Goal: Check status

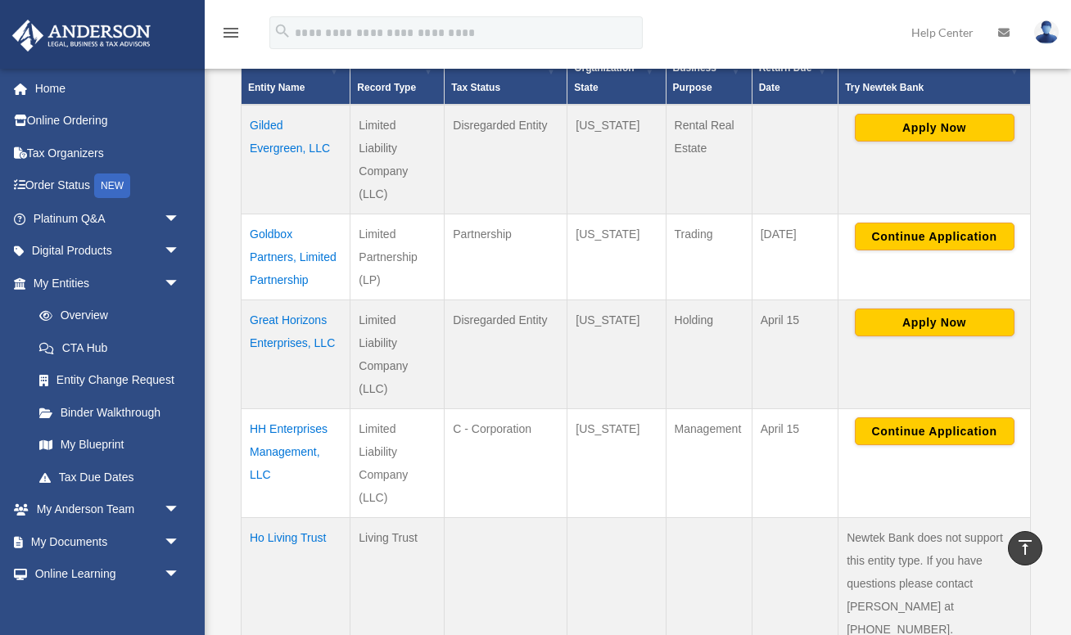
scroll to position [363, 0]
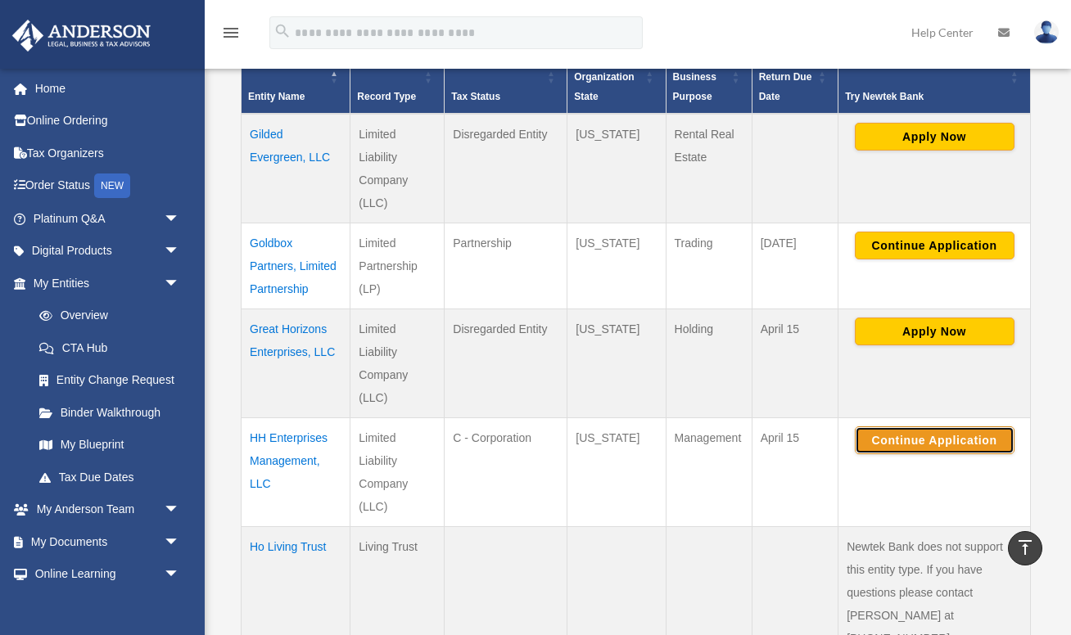
click at [903, 440] on button "Continue Application" at bounding box center [934, 440] width 160 height 28
click at [910, 437] on button "Continue Application" at bounding box center [934, 440] width 160 height 28
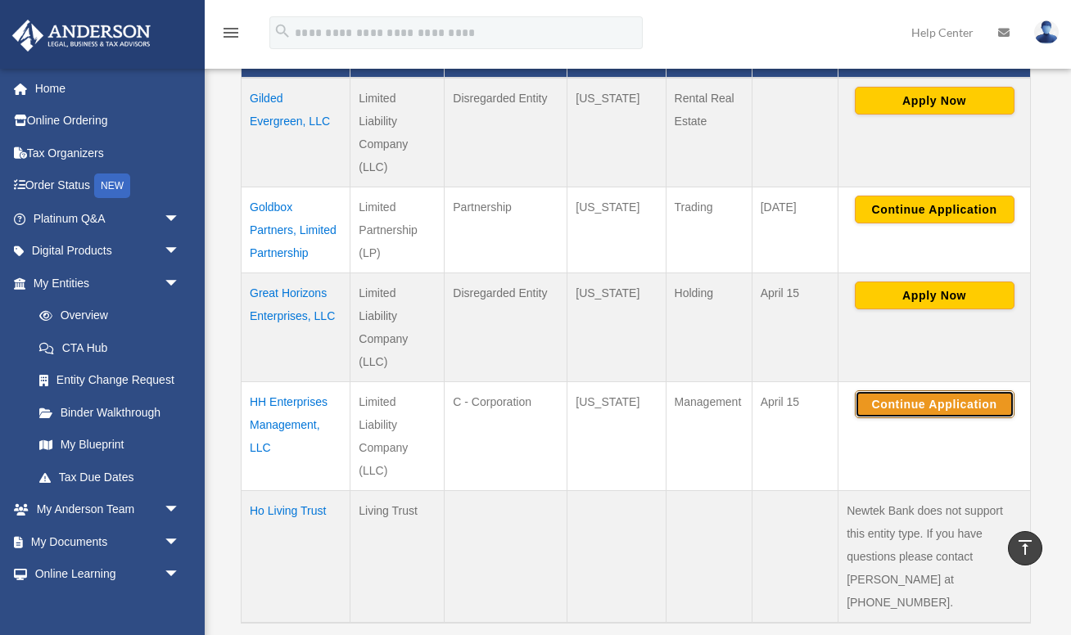
scroll to position [399, 0]
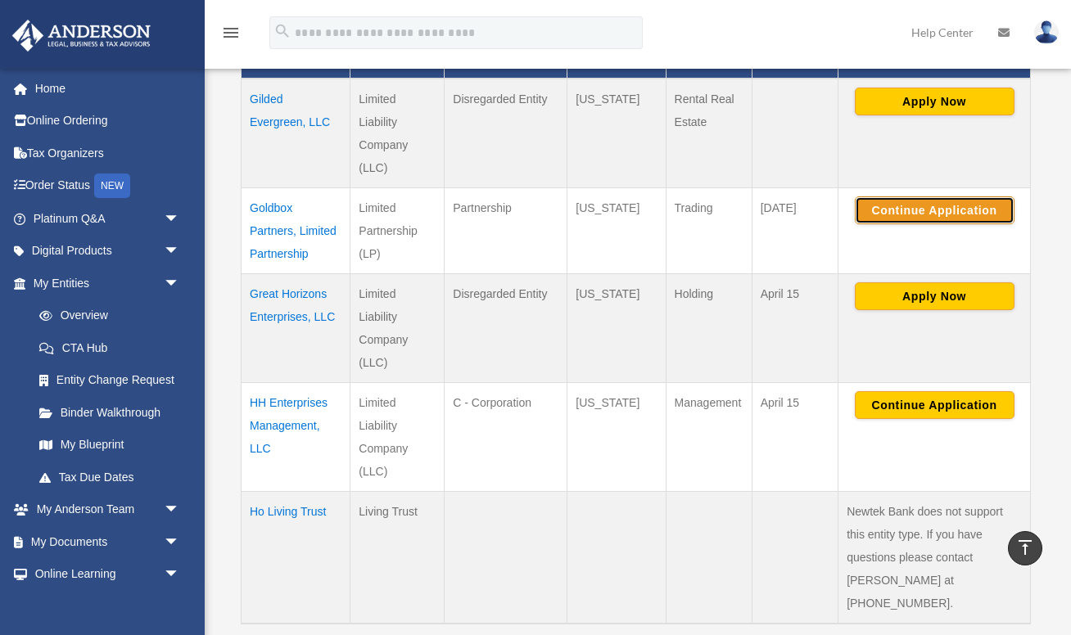
click at [895, 211] on button "Continue Application" at bounding box center [934, 210] width 160 height 28
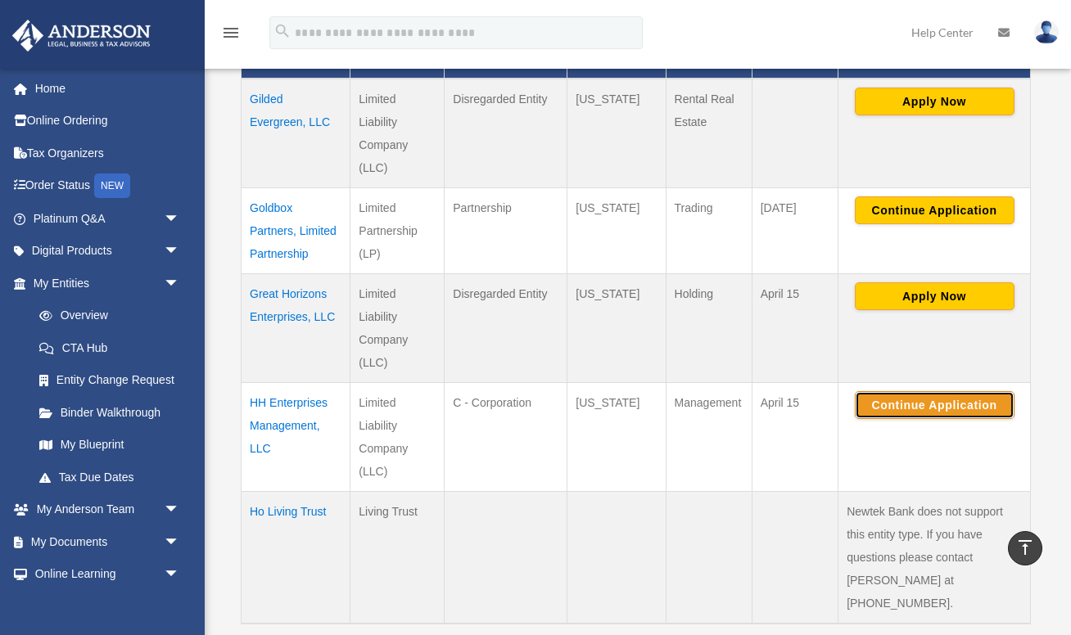
click at [931, 404] on button "Continue Application" at bounding box center [934, 405] width 160 height 28
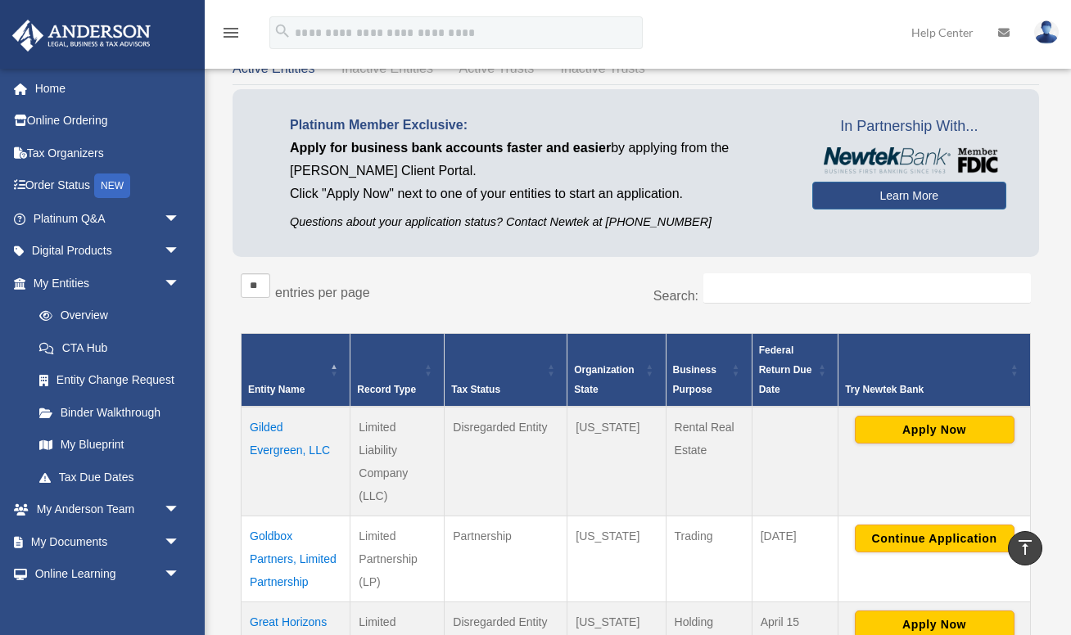
scroll to position [0, 0]
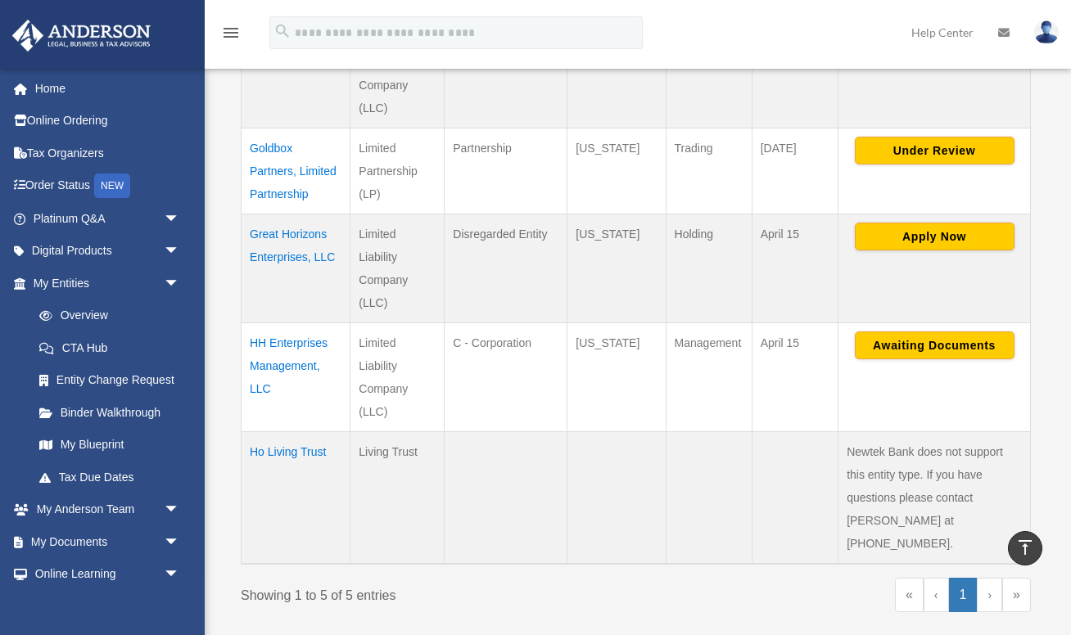
scroll to position [478, 0]
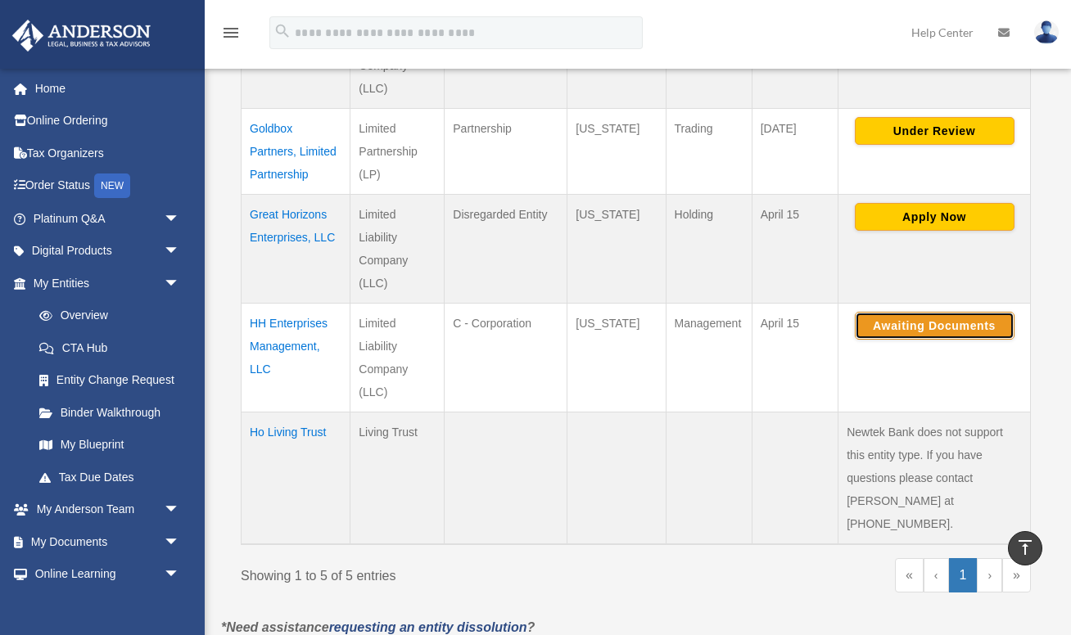
click at [926, 325] on button "Awaiting Documents" at bounding box center [934, 326] width 160 height 28
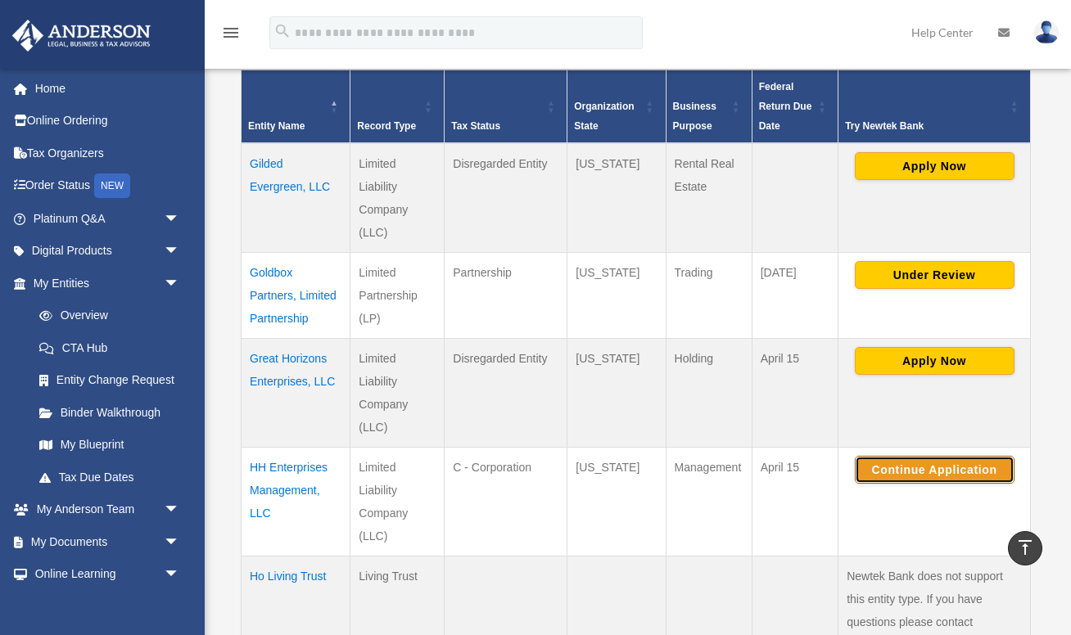
scroll to position [328, 0]
